Goal: Task Accomplishment & Management: Manage account settings

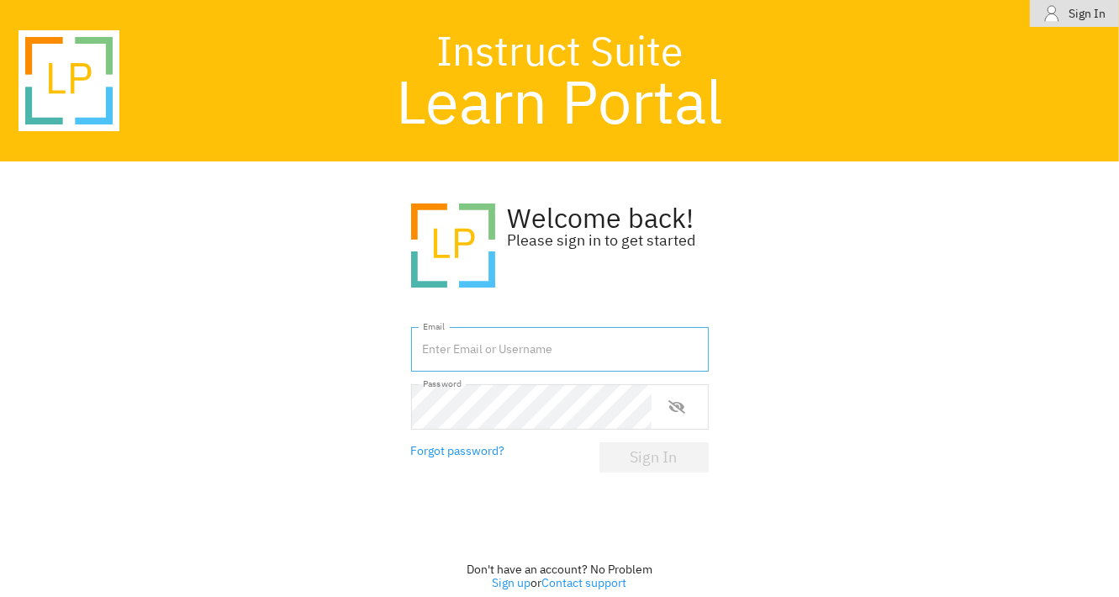
click at [455, 347] on input "text" at bounding box center [560, 349] width 298 height 45
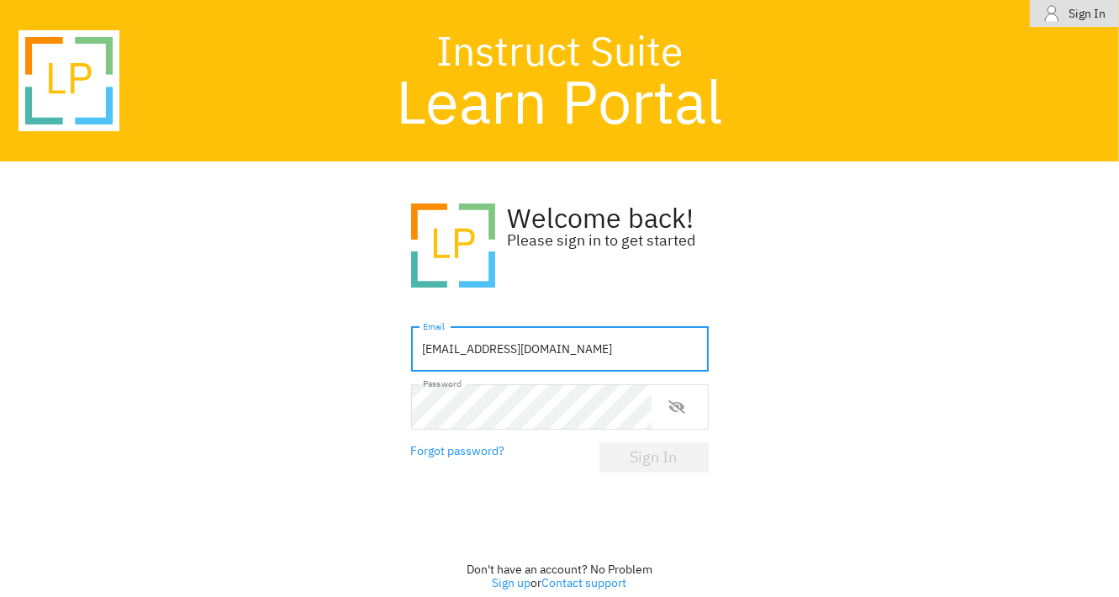
type input "[EMAIL_ADDRESS][DOMAIN_NAME]"
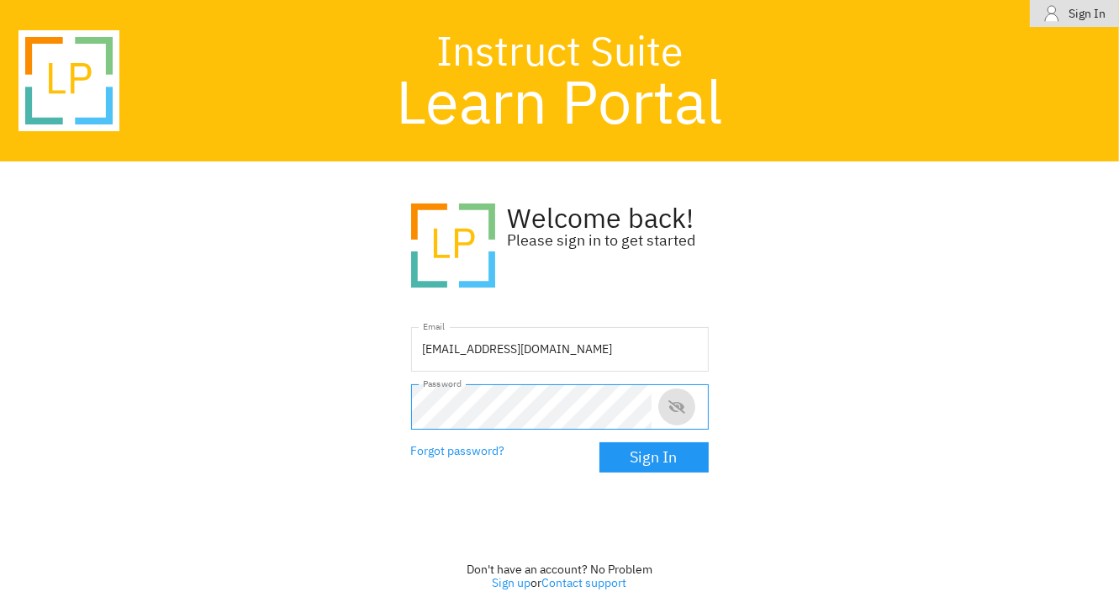
click at [669, 403] on button "show or hide password" at bounding box center [676, 406] width 37 height 37
click at [631, 445] on button "Sign In" at bounding box center [654, 457] width 109 height 30
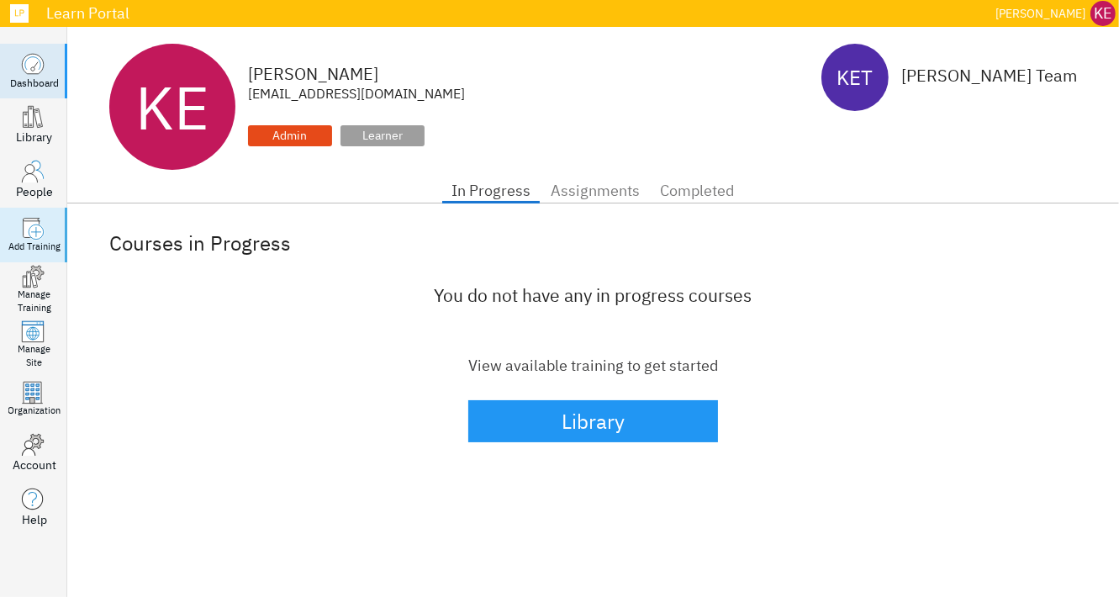
click at [32, 236] on circle at bounding box center [36, 232] width 15 height 15
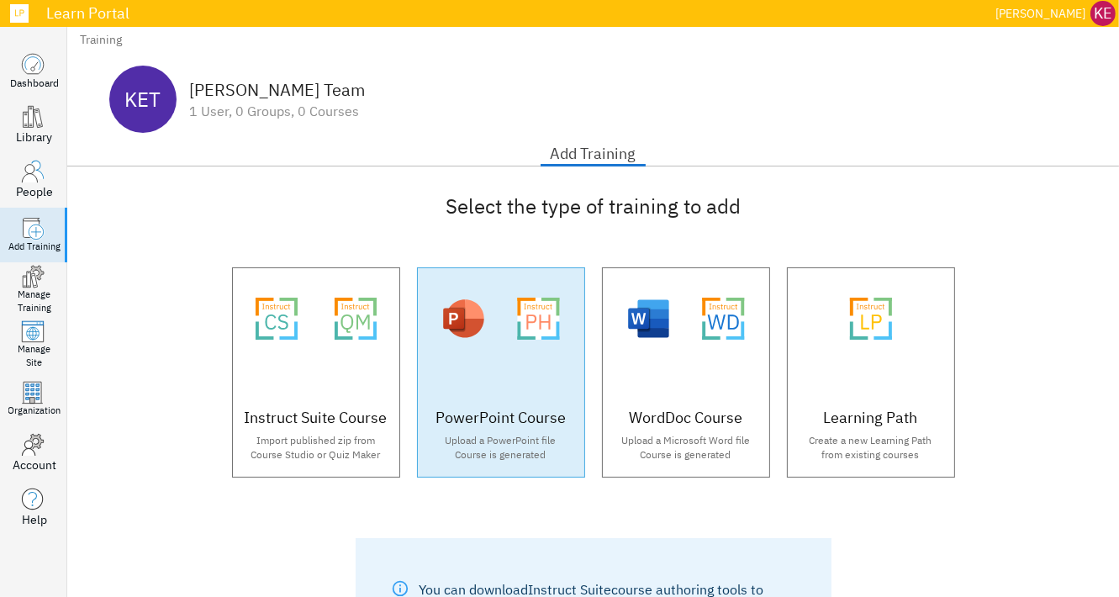
click at [508, 408] on div "PowerPoint Course" at bounding box center [501, 418] width 150 height 22
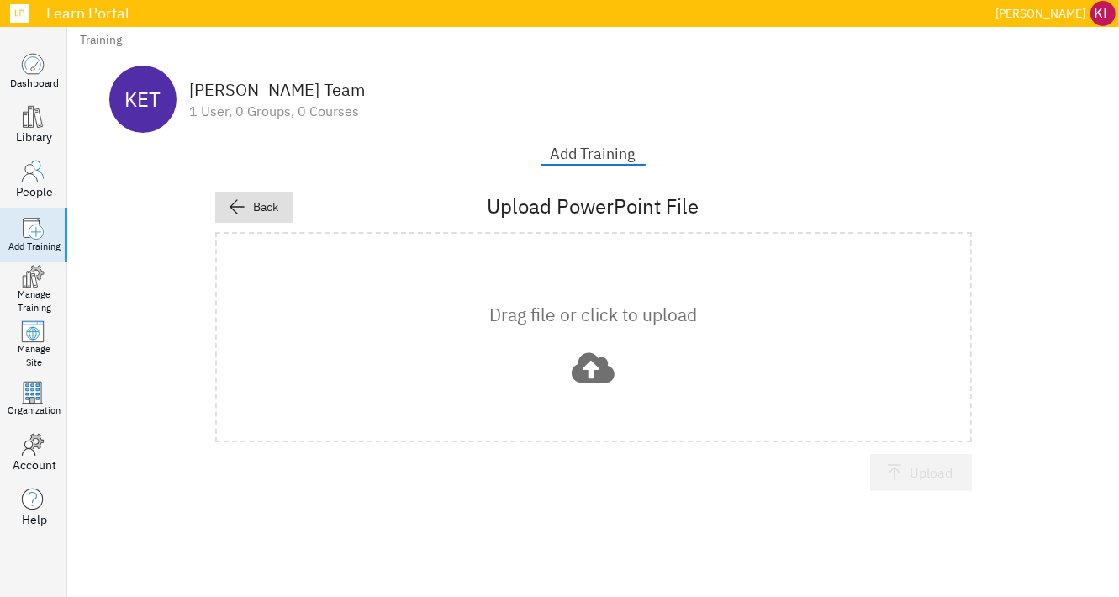
click at [585, 372] on icon at bounding box center [593, 367] width 43 height 30
click at [891, 472] on icon "button" at bounding box center [894, 472] width 18 height 18
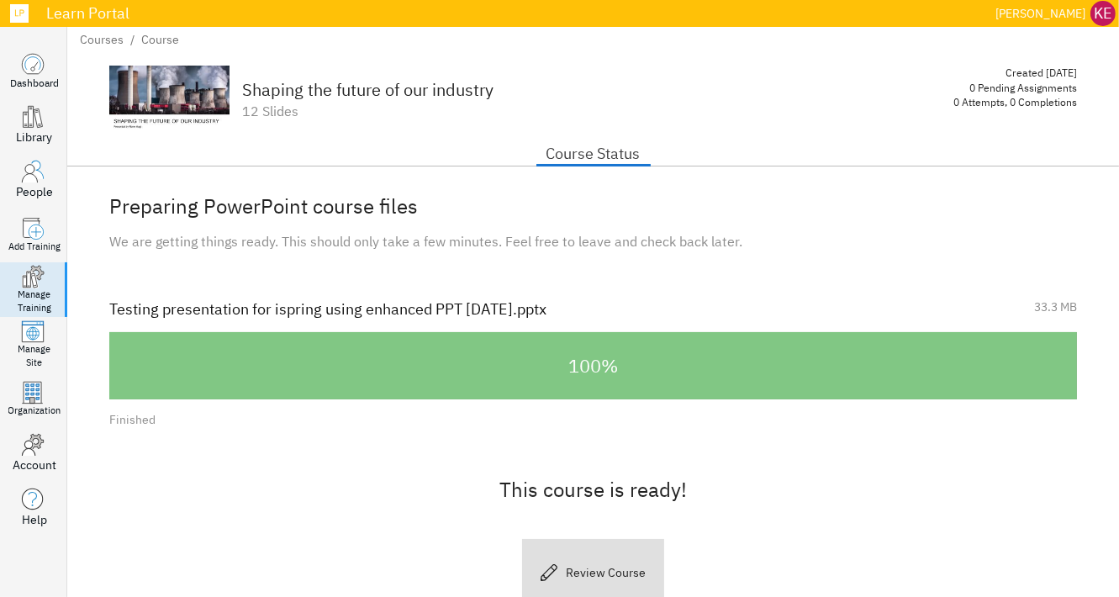
scroll to position [70, 0]
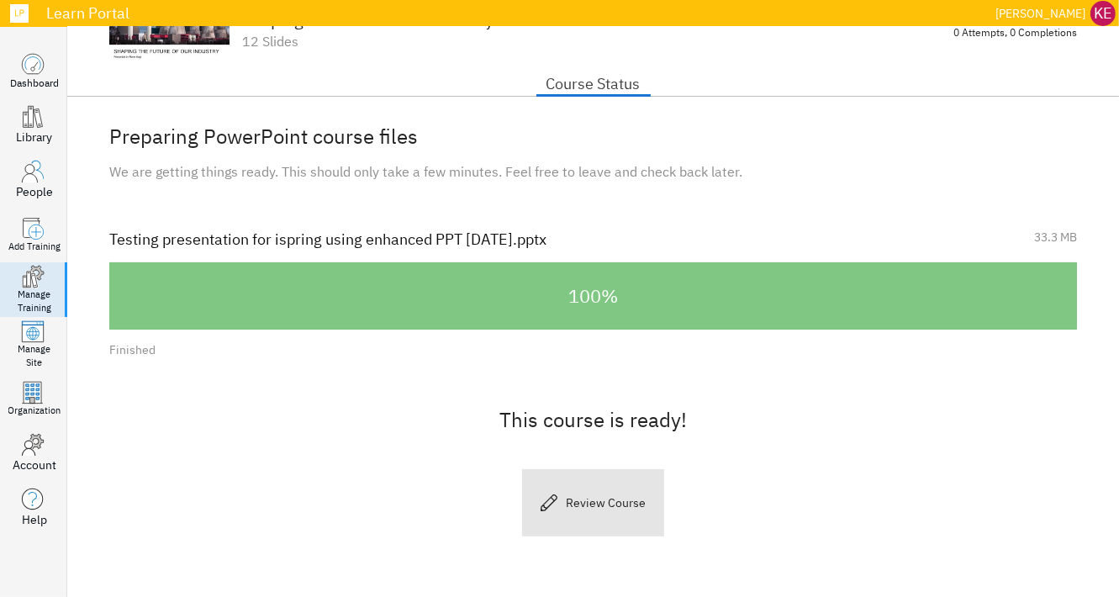
click at [566, 503] on div "Review Course" at bounding box center [606, 503] width 80 height 21
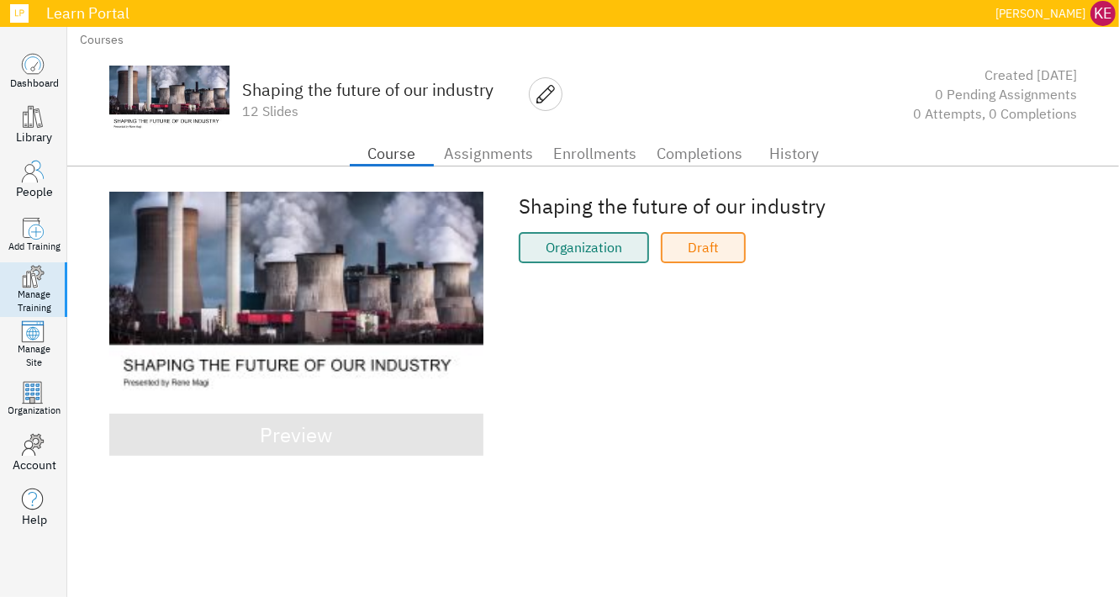
click at [287, 442] on div "Preview" at bounding box center [297, 434] width 72 height 35
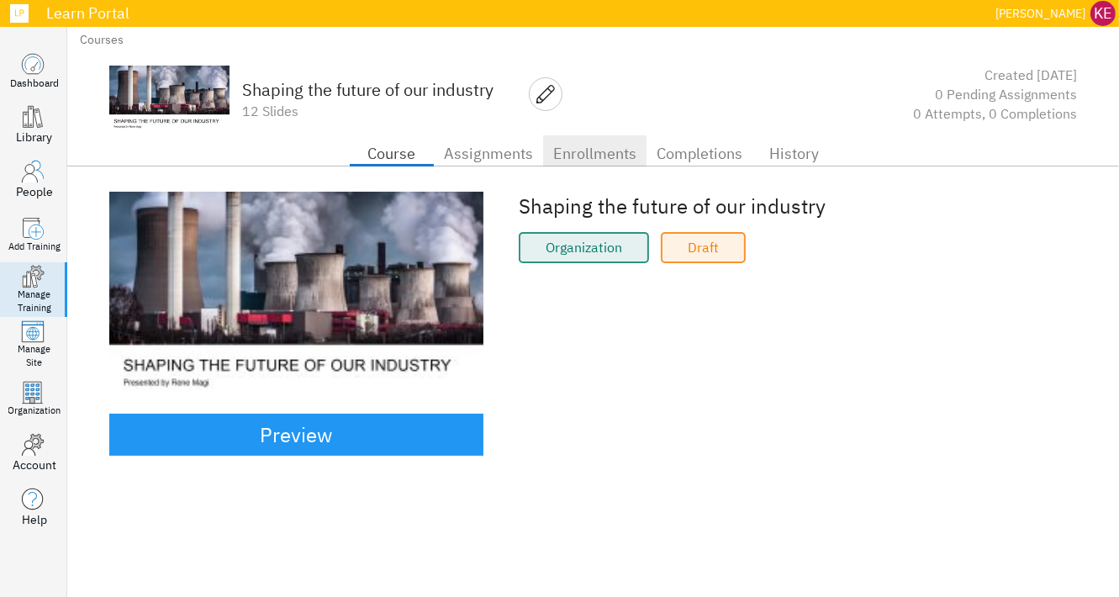
click at [591, 156] on span "Enrollments" at bounding box center [594, 153] width 83 height 27
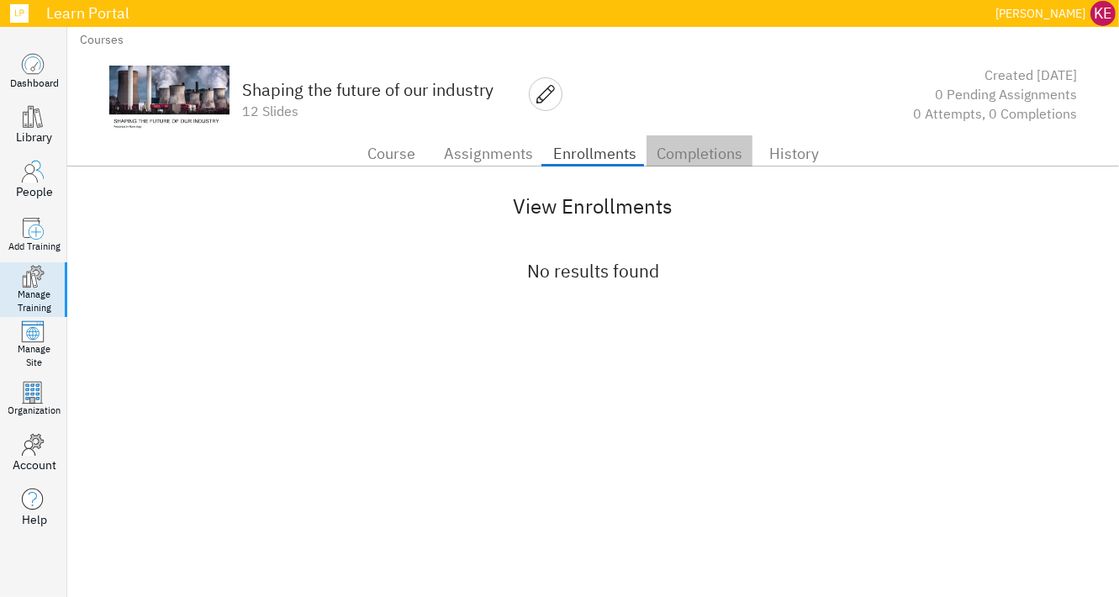
click at [706, 156] on span "Completions" at bounding box center [700, 153] width 86 height 27
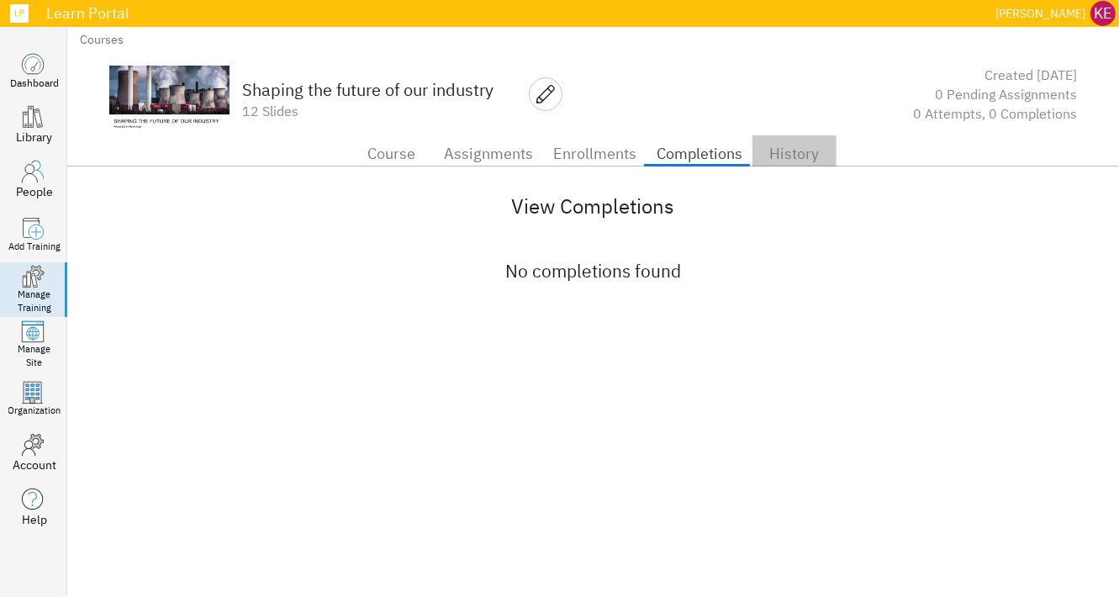
click at [776, 156] on span "History" at bounding box center [795, 153] width 64 height 27
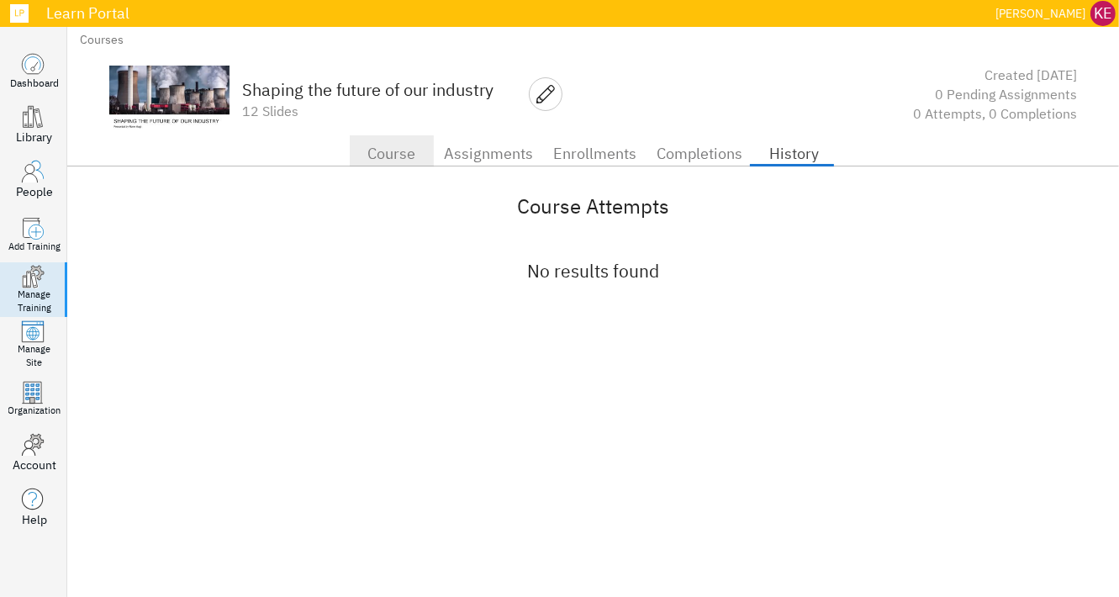
click at [382, 150] on span "Course" at bounding box center [392, 153] width 64 height 27
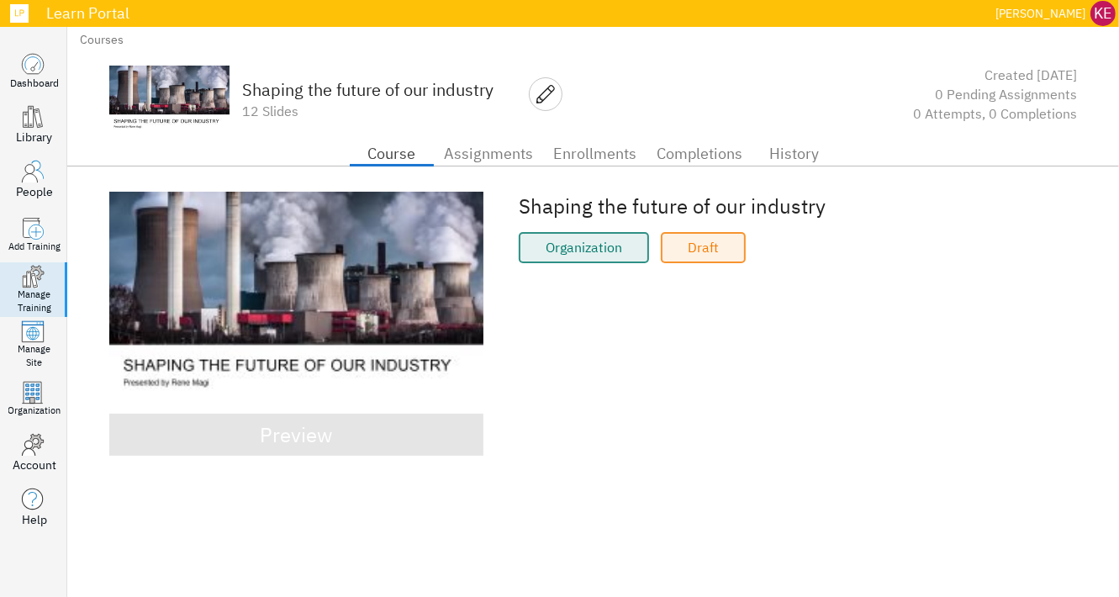
click at [297, 431] on div "Preview" at bounding box center [297, 434] width 72 height 35
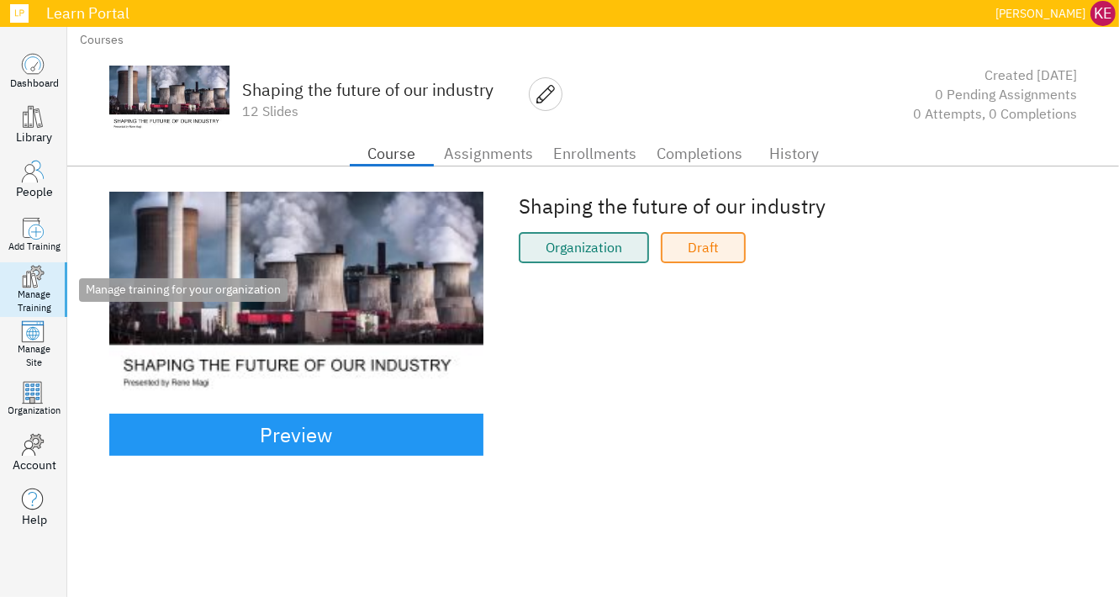
click at [24, 288] on div "Manage Training" at bounding box center [35, 301] width 34 height 26
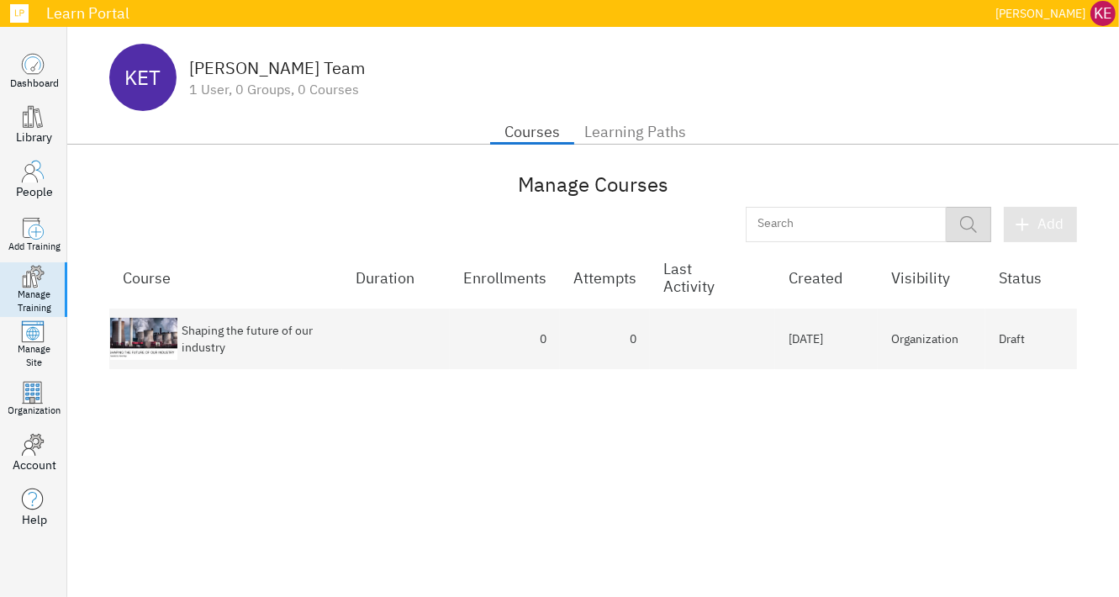
click at [1031, 225] on icon "button" at bounding box center [1022, 224] width 17 height 17
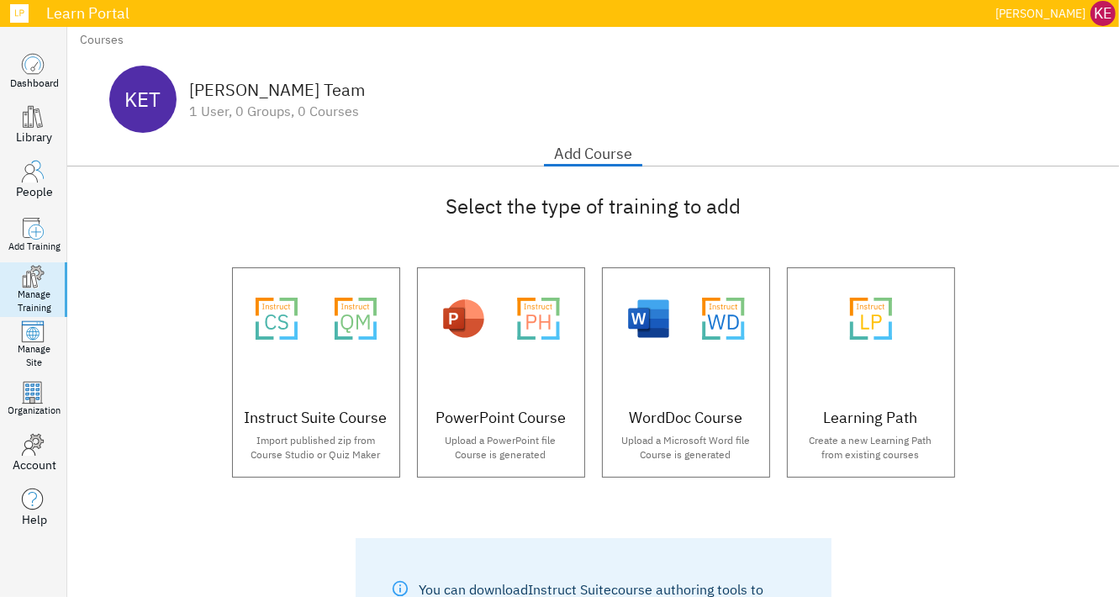
click at [35, 290] on div "Manage Training" at bounding box center [35, 301] width 34 height 26
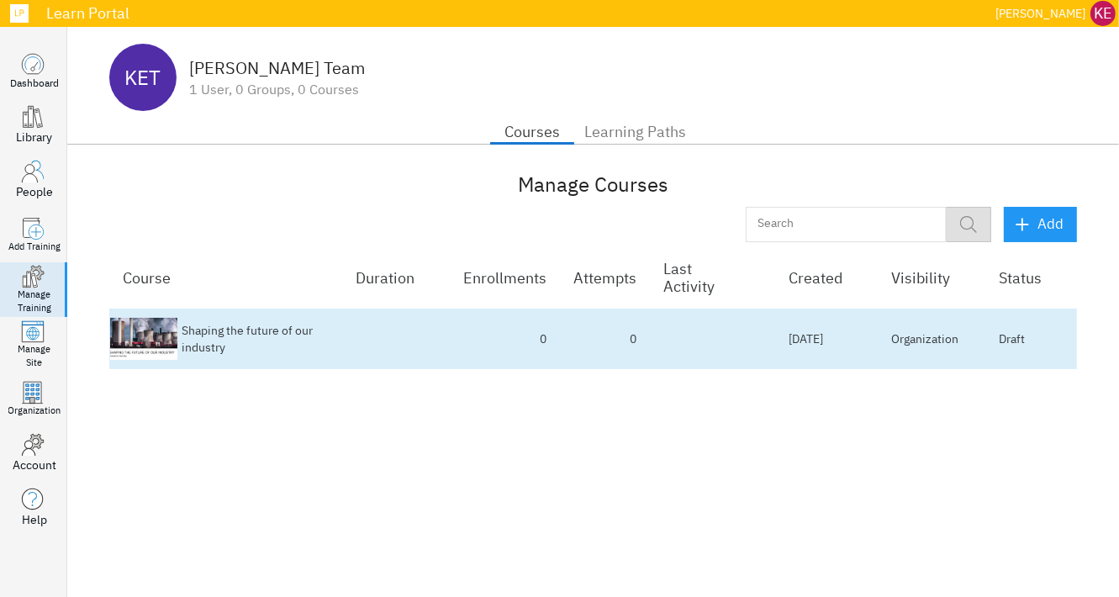
click at [259, 347] on div "Shaping the future of our industry" at bounding box center [255, 339] width 147 height 34
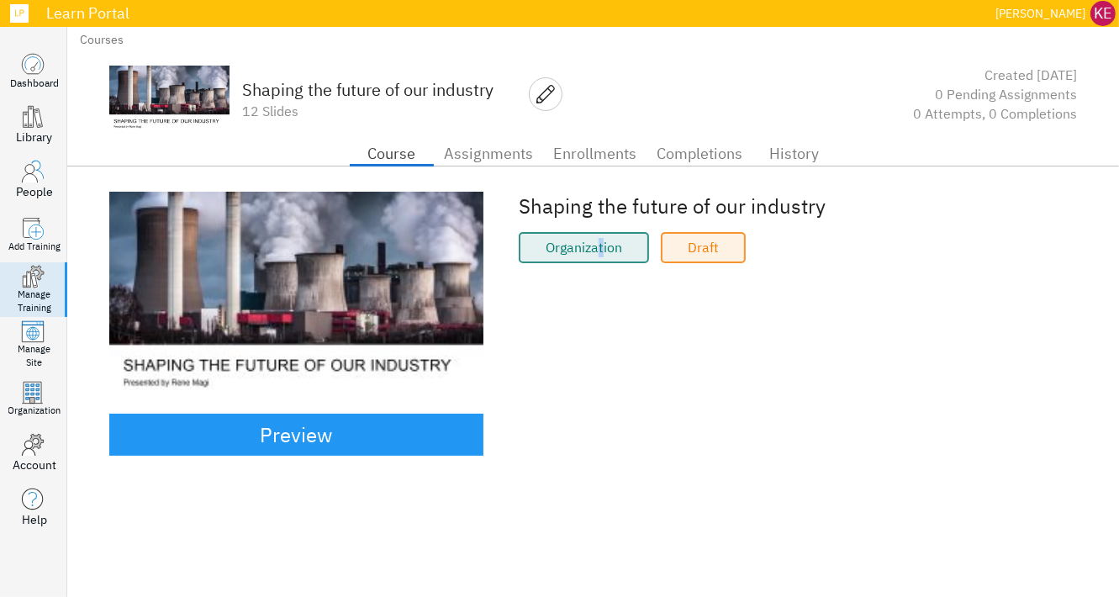
click at [600, 242] on div "Organization" at bounding box center [584, 247] width 130 height 31
click at [547, 85] on icon "button" at bounding box center [545, 94] width 18 height 18
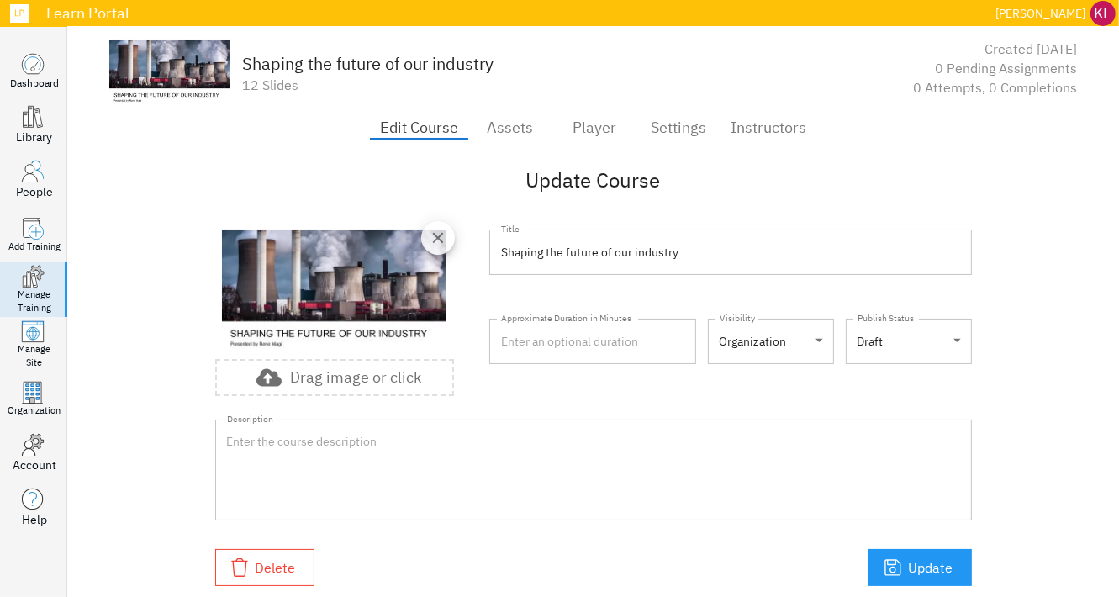
scroll to position [40, 0]
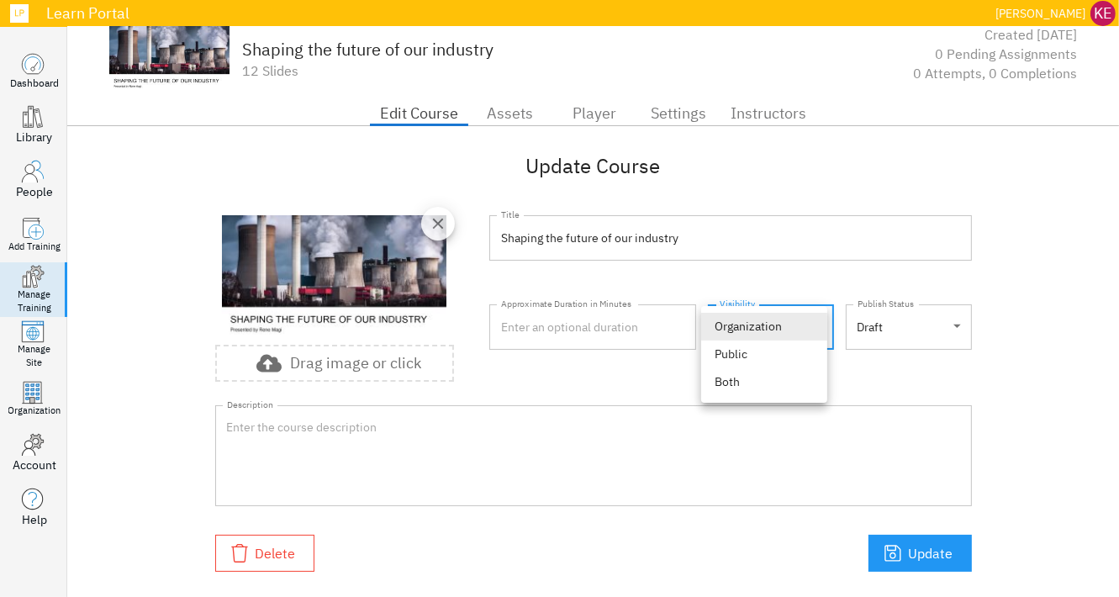
click at [748, 327] on body ".learn-portal-no-border_svg__cls-1{isolation:isolate}.learn-portal-no-border_sv…" at bounding box center [559, 298] width 1119 height 597
click at [872, 330] on div at bounding box center [559, 298] width 1119 height 597
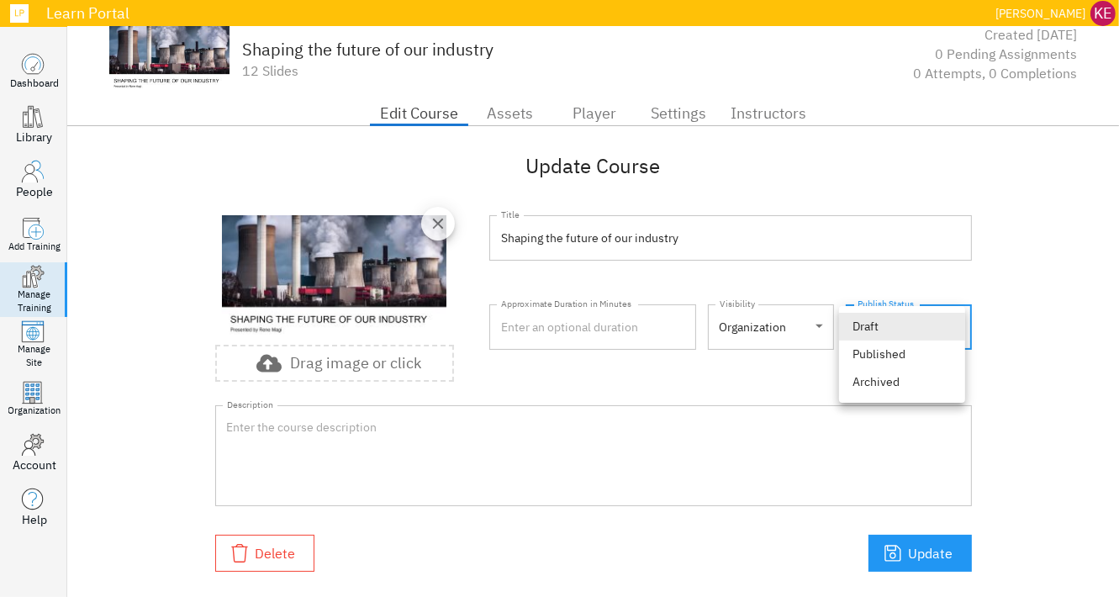
click at [879, 327] on body ".learn-portal-no-border_svg__cls-1{isolation:isolate}.learn-portal-no-border_sv…" at bounding box center [559, 298] width 1119 height 597
click at [649, 330] on div at bounding box center [559, 298] width 1119 height 597
click at [871, 336] on body ".learn-portal-no-border_svg__cls-1{isolation:isolate}.learn-portal-no-border_sv…" at bounding box center [559, 298] width 1119 height 597
click at [753, 386] on div at bounding box center [559, 298] width 1119 height 597
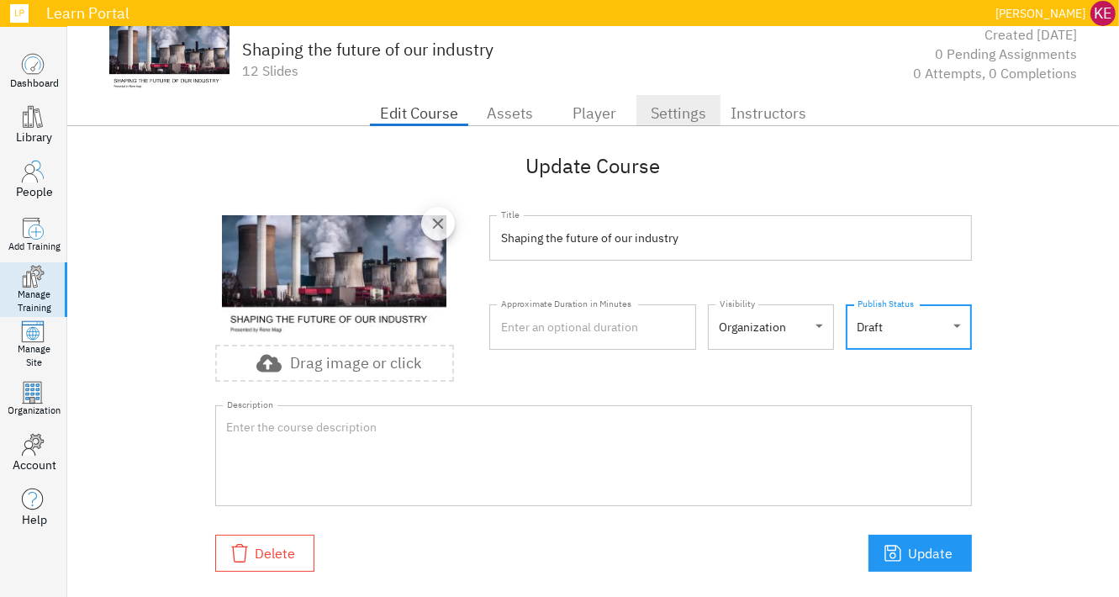
click at [669, 119] on span "Settings" at bounding box center [679, 113] width 64 height 27
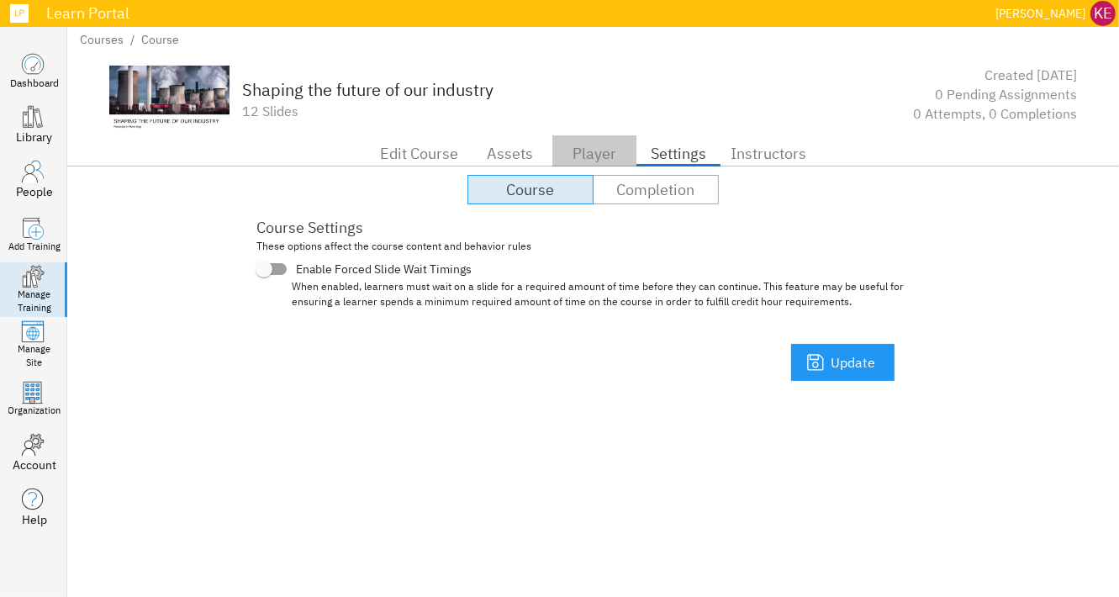
click at [589, 162] on span "Player" at bounding box center [595, 153] width 64 height 27
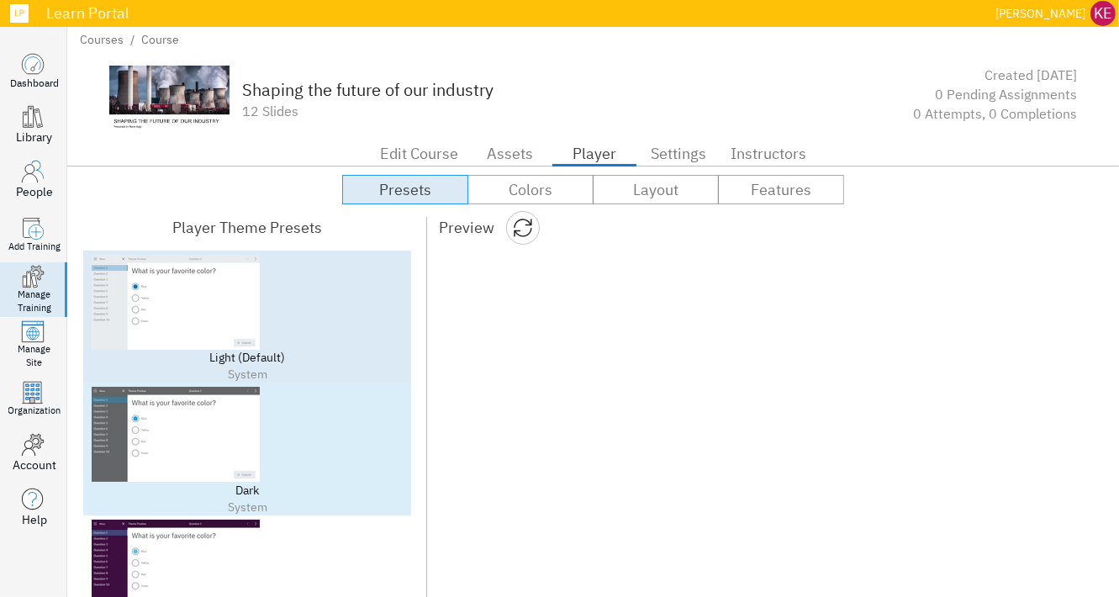
click at [266, 512] on div "System" at bounding box center [247, 507] width 311 height 17
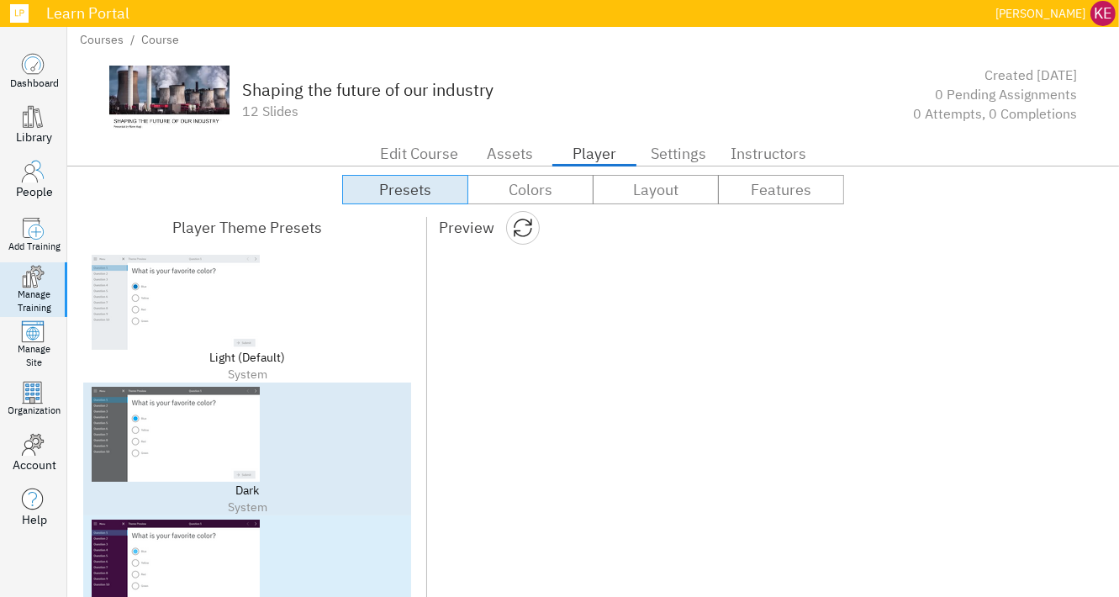
click at [239, 549] on img at bounding box center [176, 567] width 168 height 95
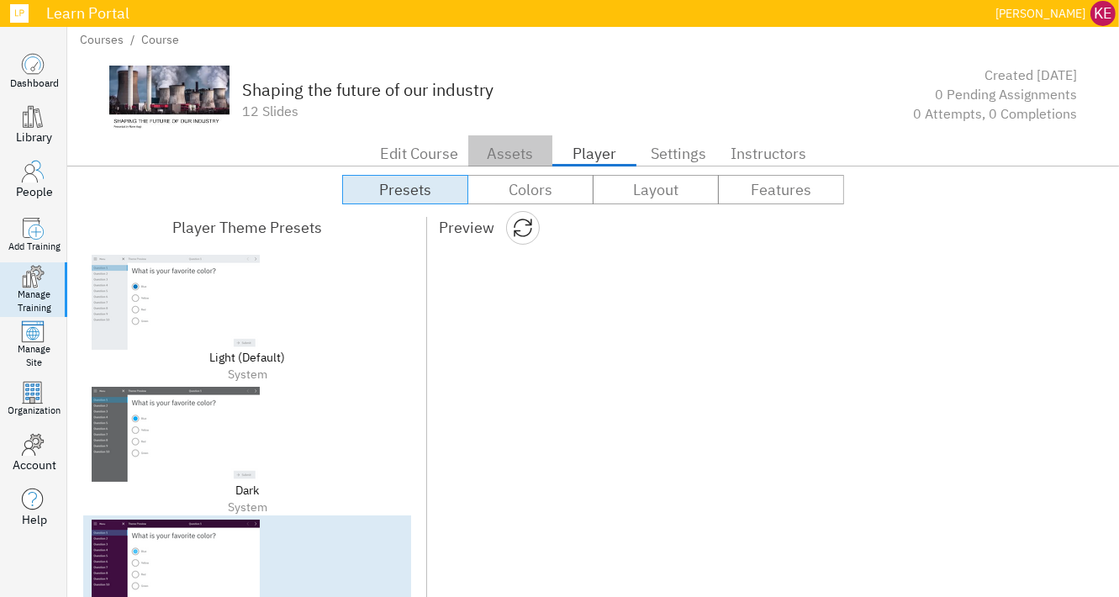
click at [498, 159] on span "Assets" at bounding box center [510, 153] width 64 height 27
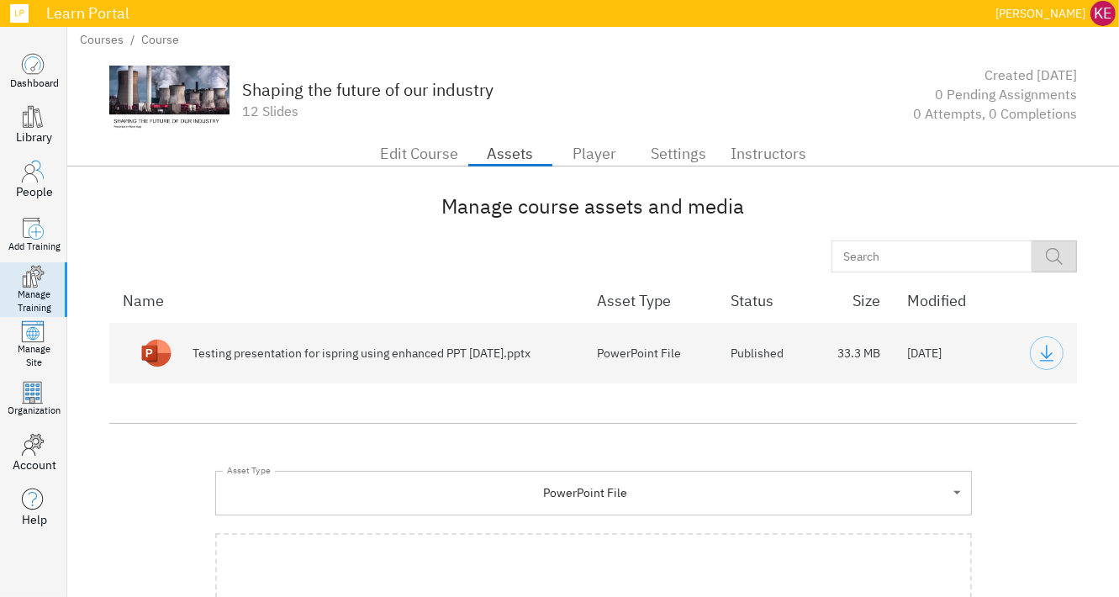
scroll to position [168, 0]
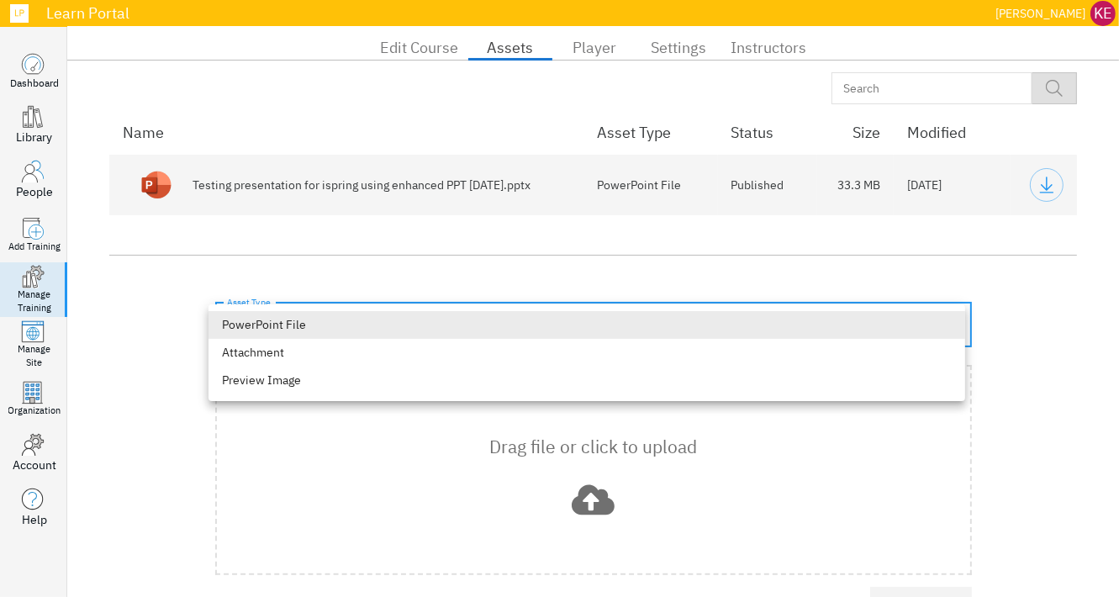
click at [579, 317] on body ".learn-portal-no-border_svg__cls-1{isolation:isolate}.learn-portal-no-border_sv…" at bounding box center [559, 298] width 1119 height 597
click at [434, 256] on div at bounding box center [559, 298] width 1119 height 597
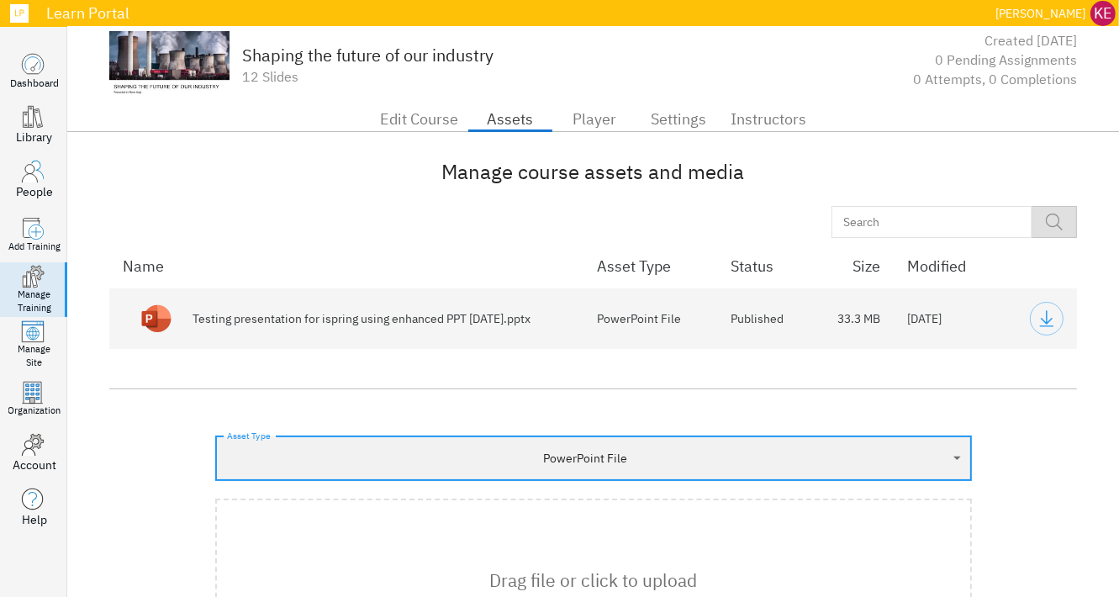
scroll to position [0, 0]
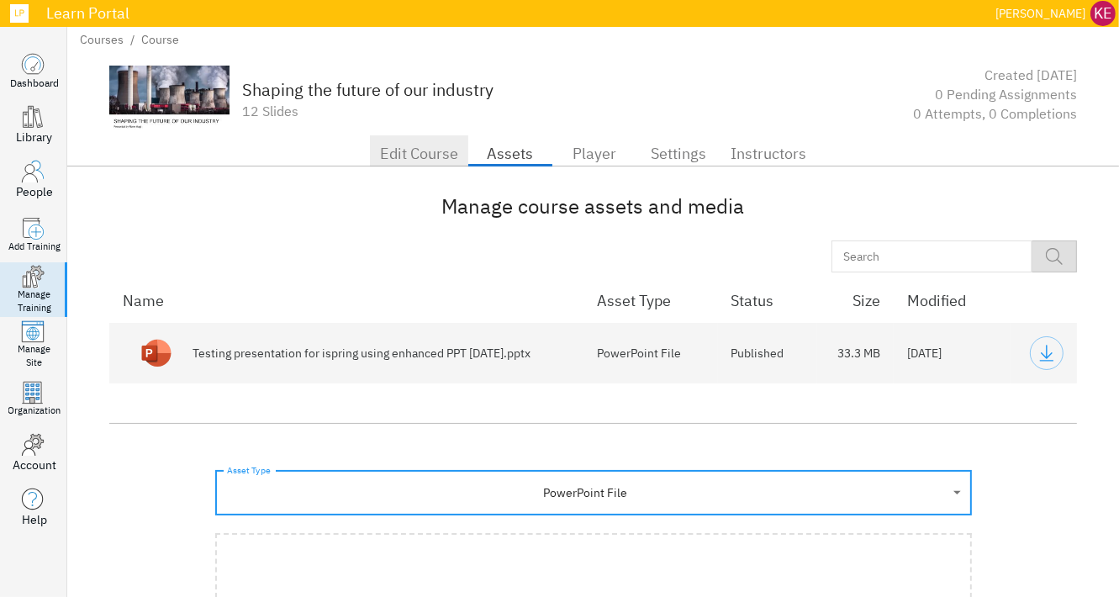
click at [414, 150] on span "Edit Course" at bounding box center [419, 153] width 78 height 27
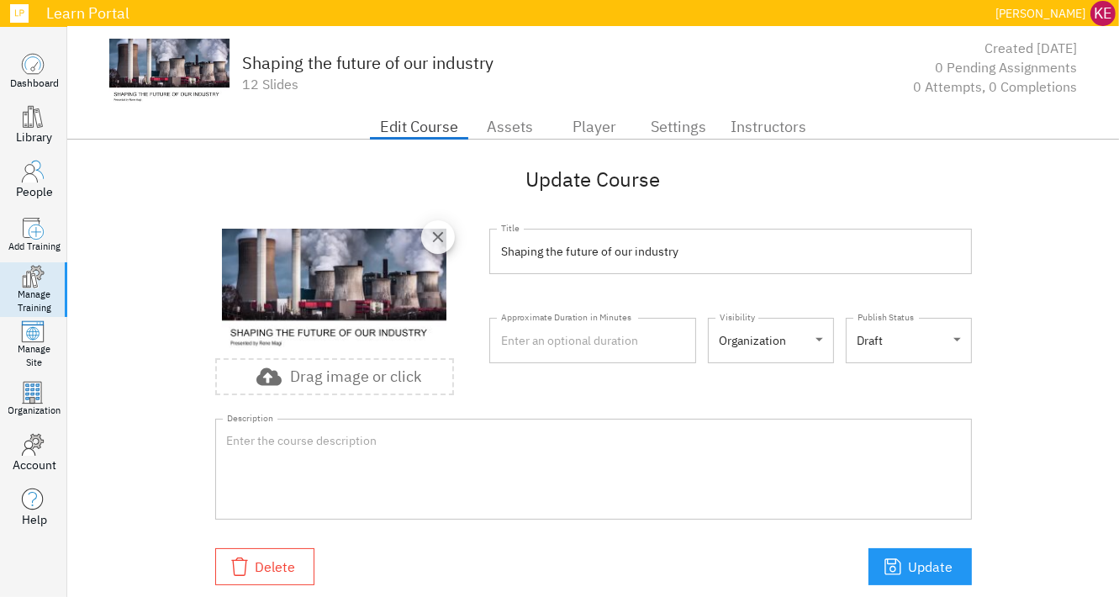
scroll to position [40, 0]
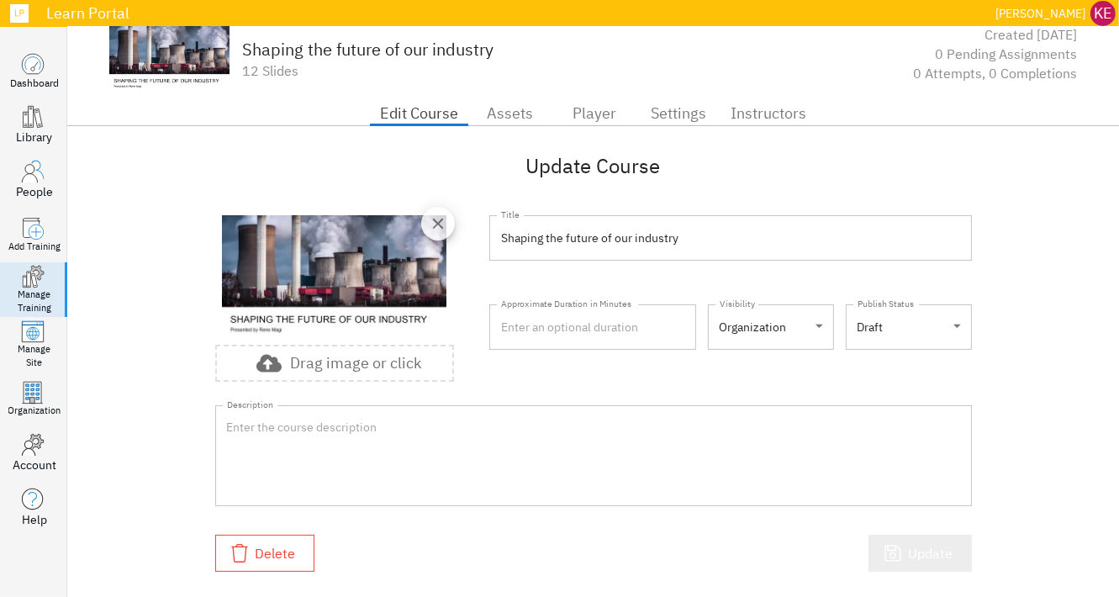
click at [894, 556] on icon "button" at bounding box center [893, 554] width 16 height 16
